Goal: Task Accomplishment & Management: Use online tool/utility

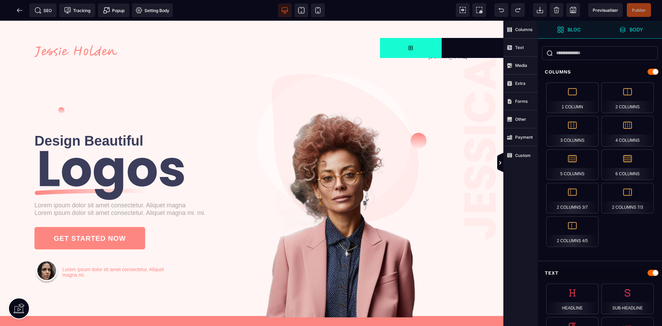
click at [638, 31] on strong "Body" at bounding box center [635, 29] width 13 height 5
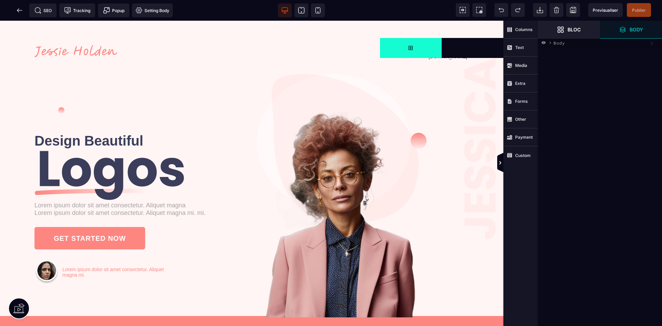
click at [652, 45] on div "5" at bounding box center [652, 43] width 2 height 5
click at [545, 43] on icon at bounding box center [544, 42] width 4 height 3
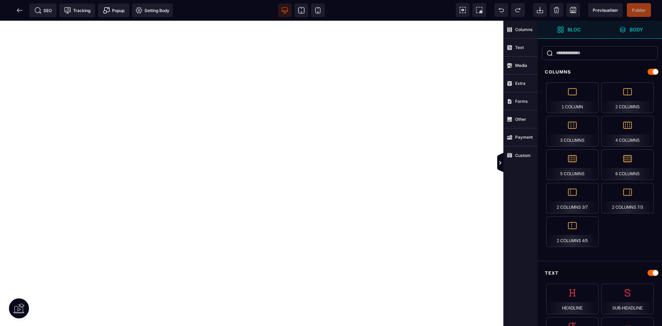
click at [642, 33] on span "Body" at bounding box center [631, 29] width 24 height 7
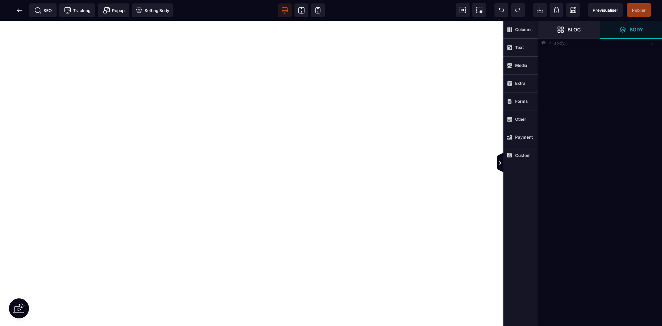
click at [544, 44] on icon at bounding box center [544, 42] width 4 height 3
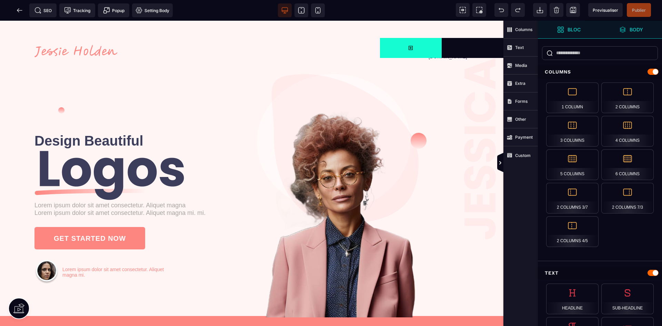
click at [643, 32] on strong "Body" at bounding box center [635, 29] width 13 height 5
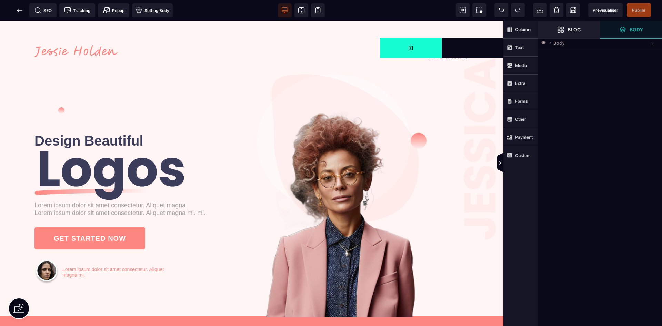
click at [589, 50] on div "Columns 1 Column 2 Columns 3 Columns 4 Columns 5 Columns 6 Columns 2 Columns 3/…" at bounding box center [600, 163] width 124 height 326
click at [562, 44] on span "Body" at bounding box center [558, 42] width 11 height 7
click at [562, 44] on span "****" at bounding box center [558, 42] width 11 height 7
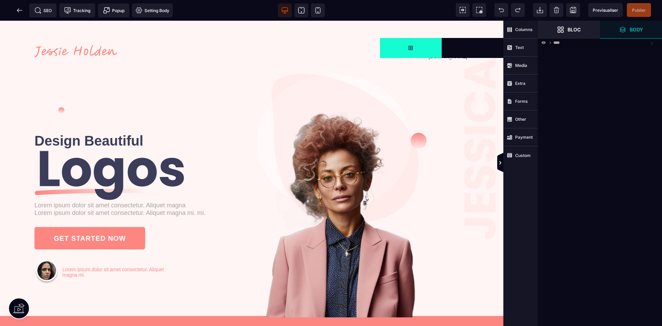
click at [652, 42] on div "5" at bounding box center [652, 43] width 2 height 5
click at [653, 46] on div "****" at bounding box center [600, 43] width 124 height 10
click at [569, 31] on strong "Bloc" at bounding box center [573, 29] width 13 height 5
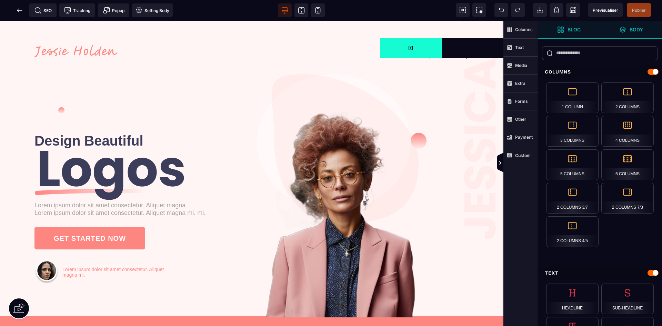
click at [599, 54] on input "text" at bounding box center [600, 53] width 116 height 14
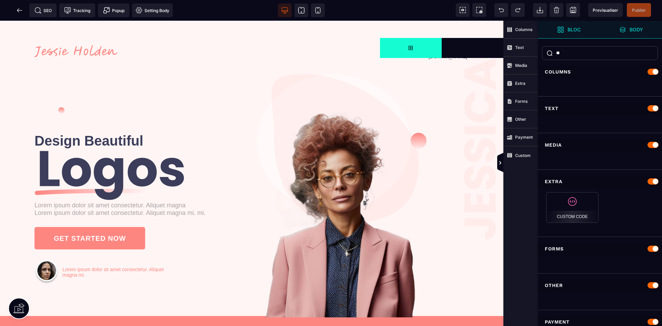
type input "*"
type input "****"
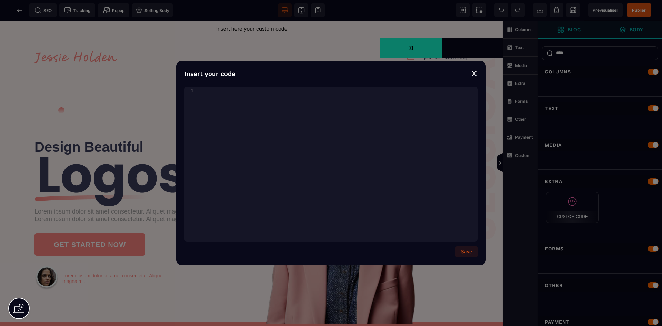
click at [242, 138] on div "xxxxxxxxxx 1 1 ​" at bounding box center [339, 173] width 310 height 172
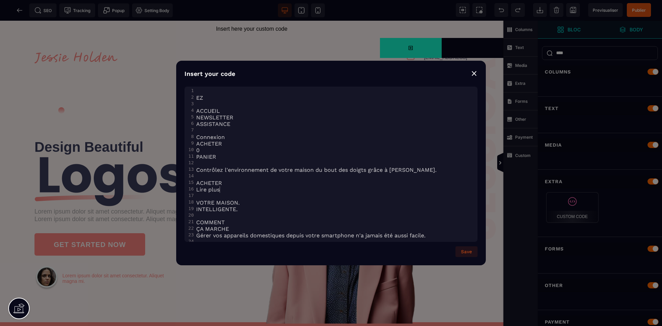
click at [421, 186] on pre "Lire plus" at bounding box center [336, 189] width 283 height 7
type textarea "**********"
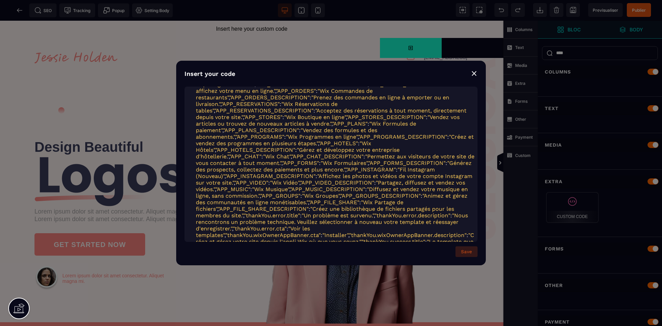
click at [463, 254] on button "Save" at bounding box center [466, 251] width 22 height 11
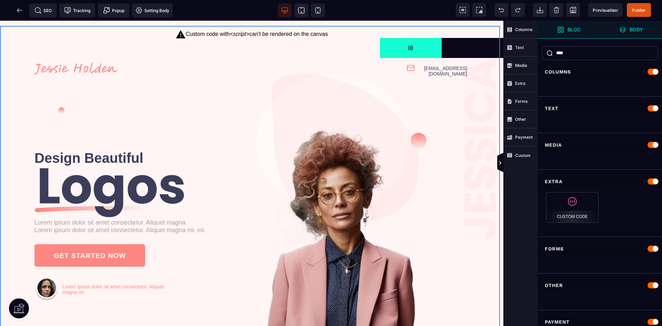
click at [208, 34] on div "Custom code with <script> can't be rendered on the canvas" at bounding box center [251, 34] width 503 height 17
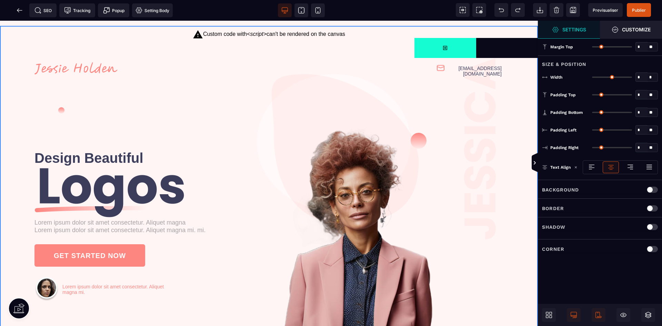
type input "*"
type input "***"
type input "*"
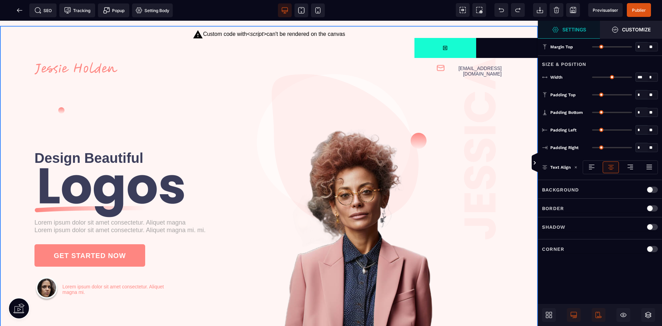
type input "*"
click at [500, 11] on icon at bounding box center [501, 10] width 7 height 7
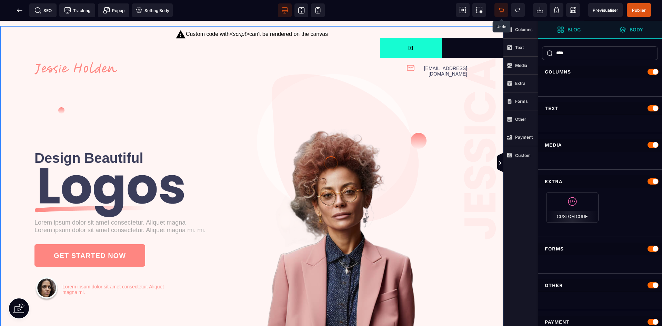
click at [500, 11] on div at bounding box center [331, 163] width 662 height 326
click at [500, 11] on icon at bounding box center [501, 10] width 7 height 7
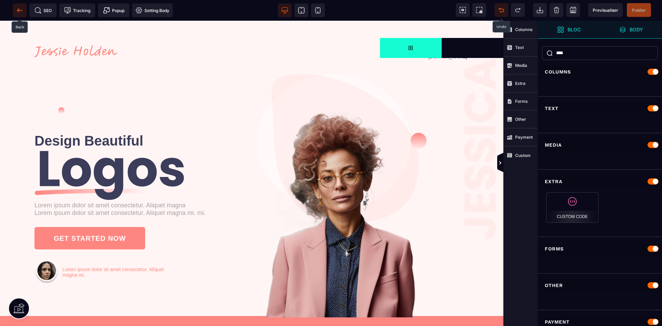
click at [21, 8] on icon at bounding box center [19, 10] width 7 height 7
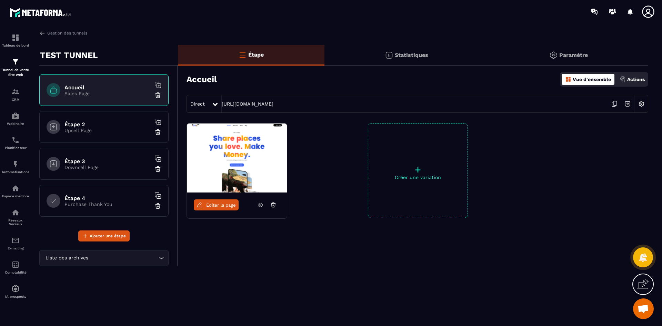
click at [98, 133] on div "Étape 2 Upsell Page" at bounding box center [103, 127] width 129 height 32
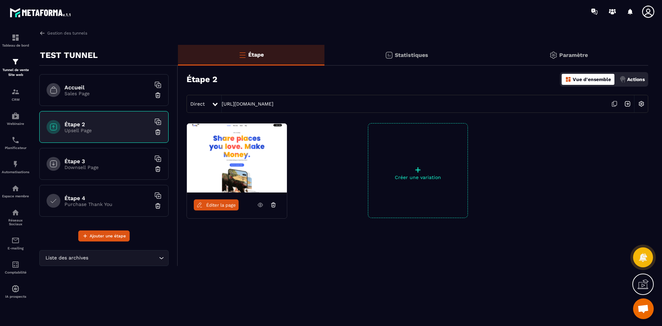
click at [225, 208] on link "Éditer la page" at bounding box center [216, 204] width 45 height 11
